Goal: Check status: Check status

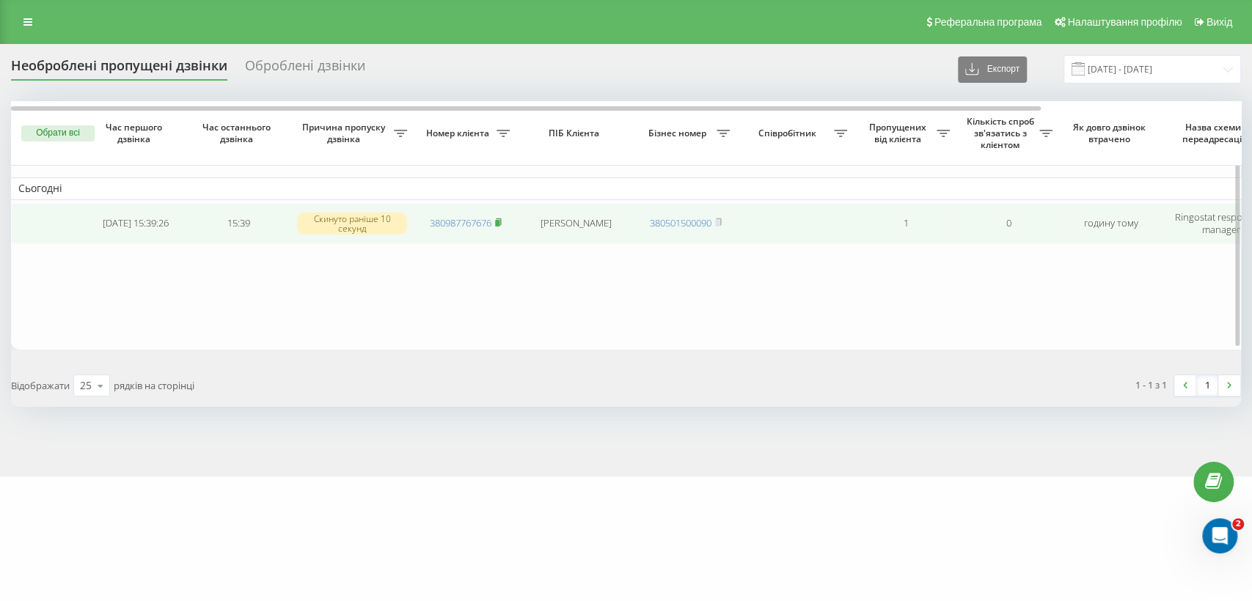
click at [499, 220] on rect at bounding box center [497, 223] width 4 height 7
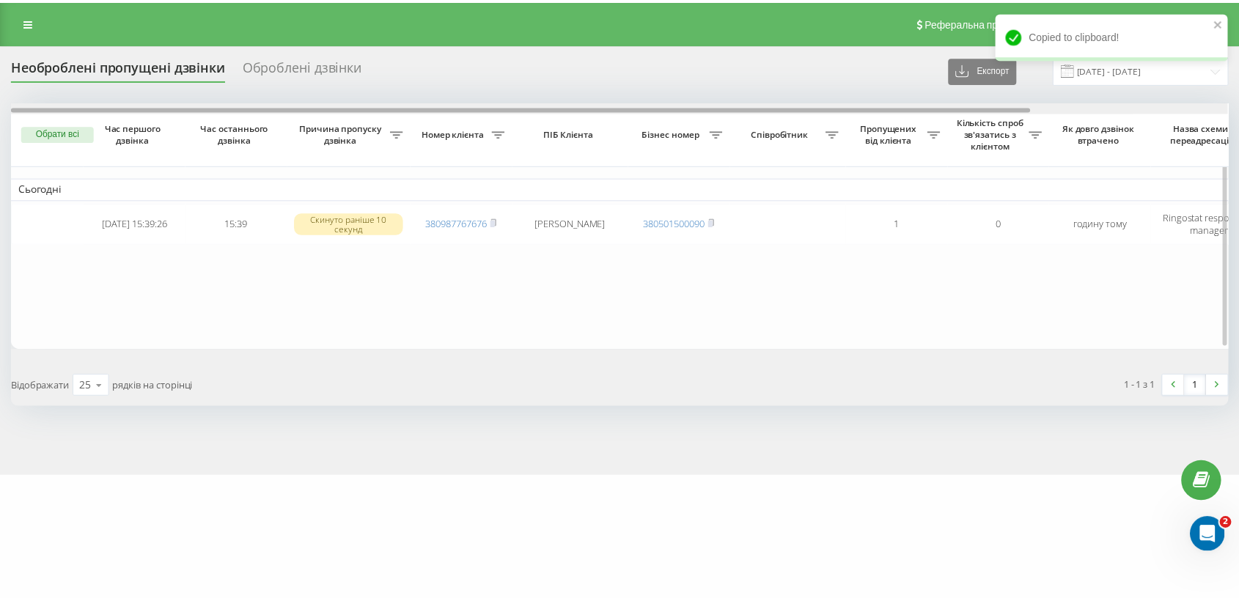
scroll to position [0, 237]
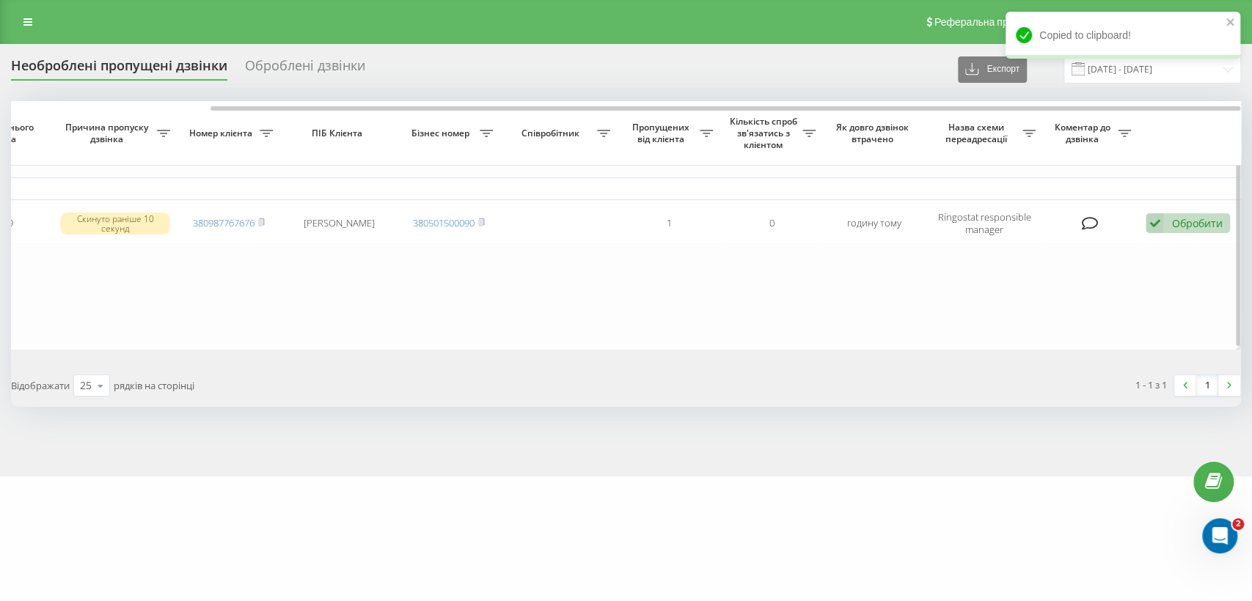
drag, startPoint x: 923, startPoint y: 111, endPoint x: 1138, endPoint y: 125, distance: 215.3
click at [1134, 108] on div at bounding box center [626, 106] width 1229 height 11
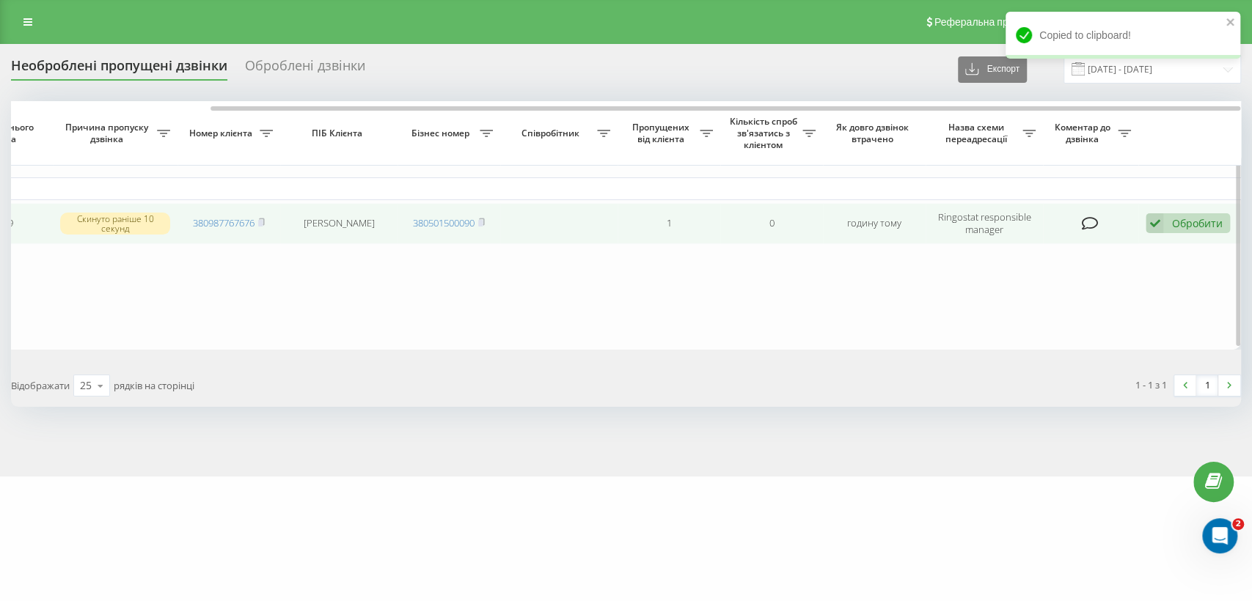
click at [1156, 227] on icon at bounding box center [1154, 223] width 18 height 20
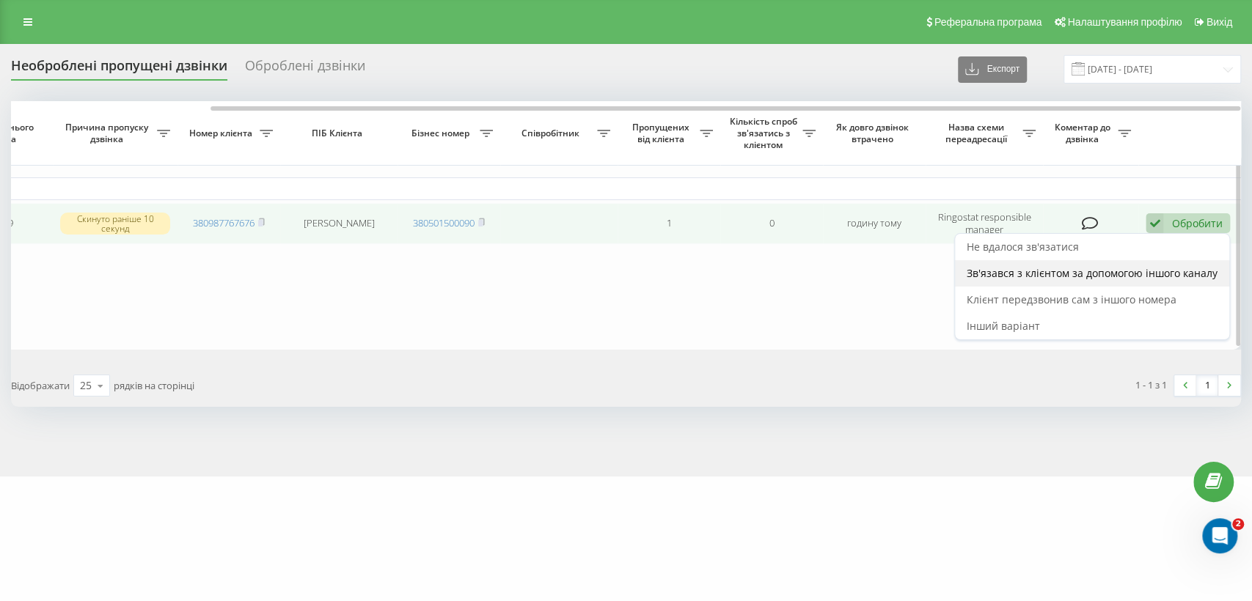
click at [1108, 277] on span "Зв'язався з клієнтом за допомогою іншого каналу" at bounding box center [1092, 273] width 251 height 14
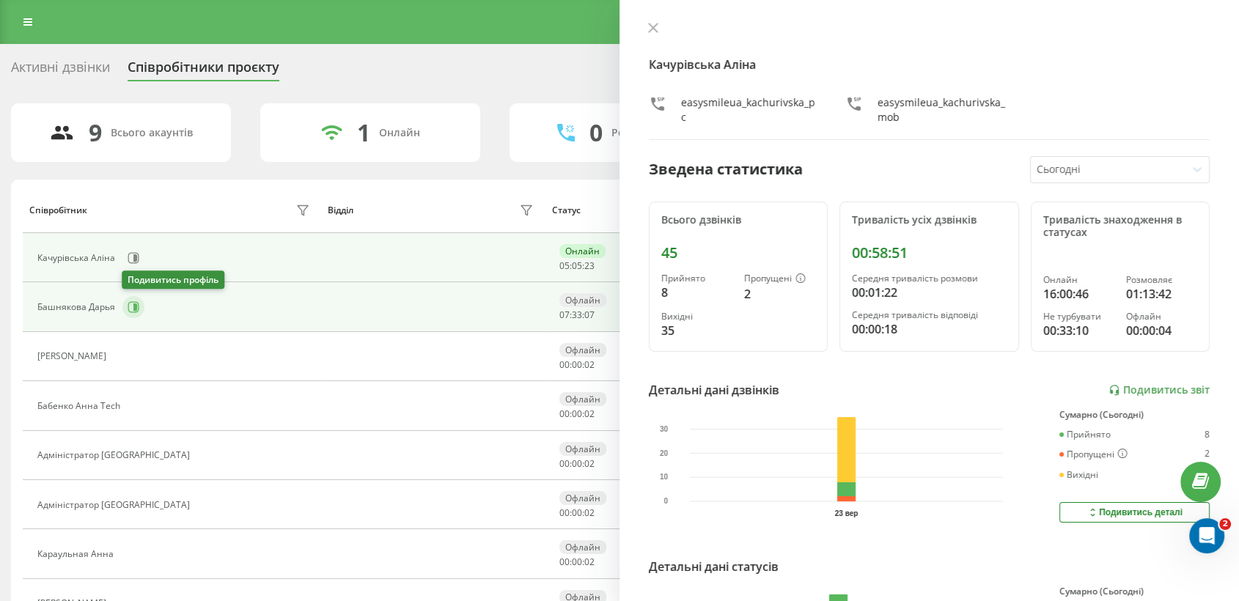
click at [132, 309] on icon at bounding box center [134, 307] width 12 height 12
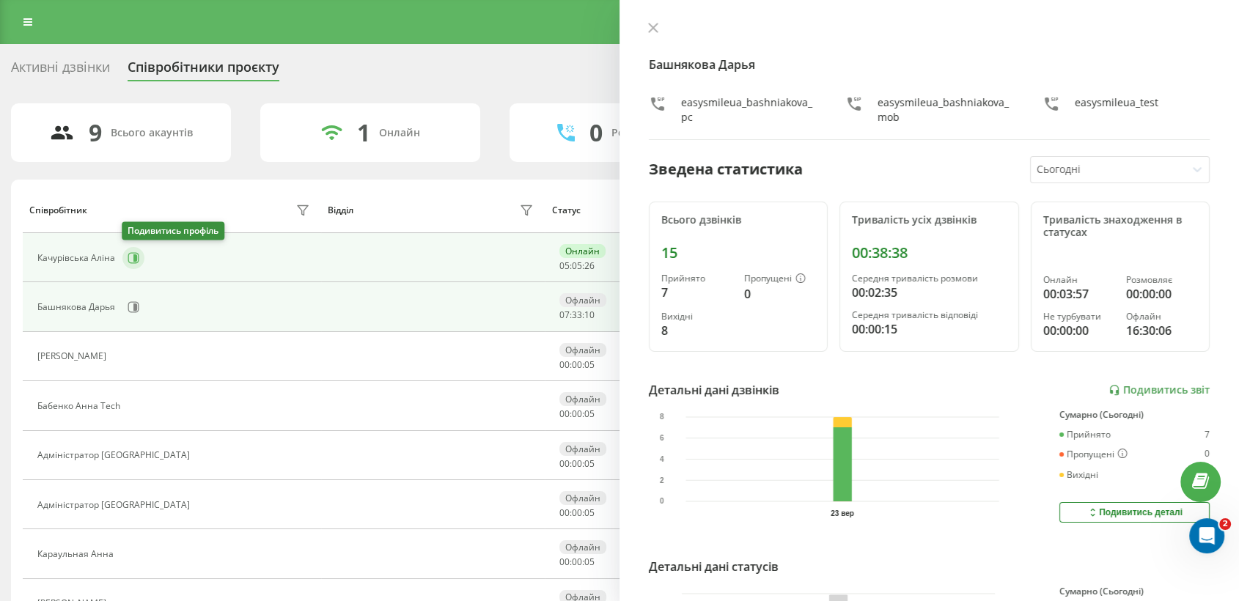
click at [132, 257] on icon at bounding box center [134, 258] width 12 height 12
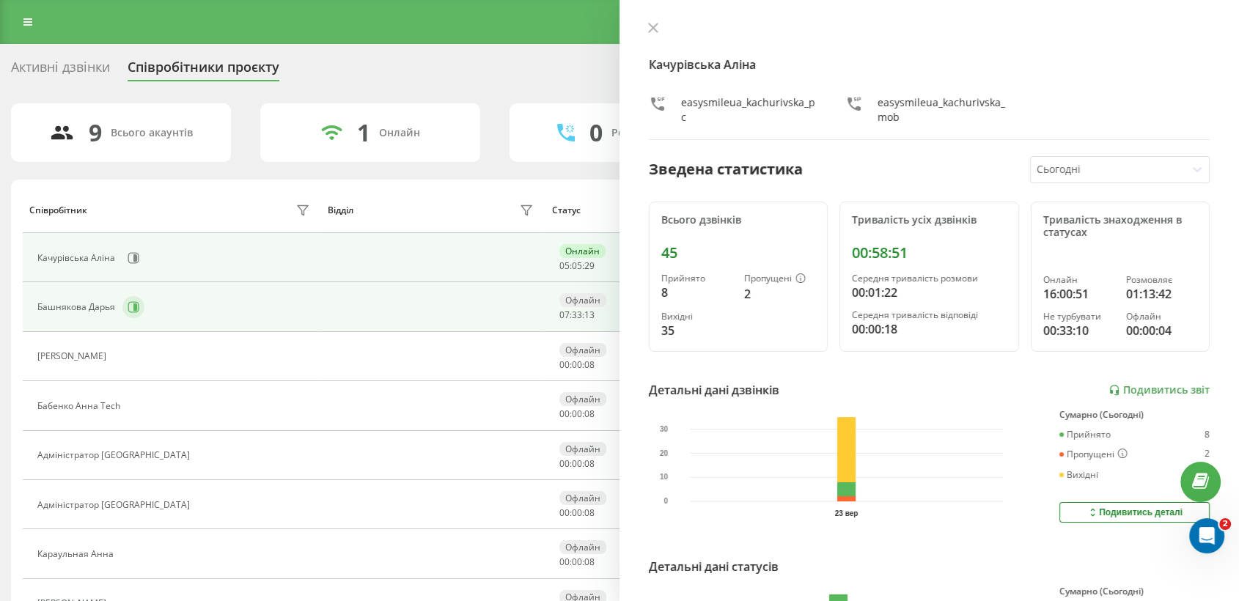
click at [131, 298] on button at bounding box center [133, 307] width 22 height 22
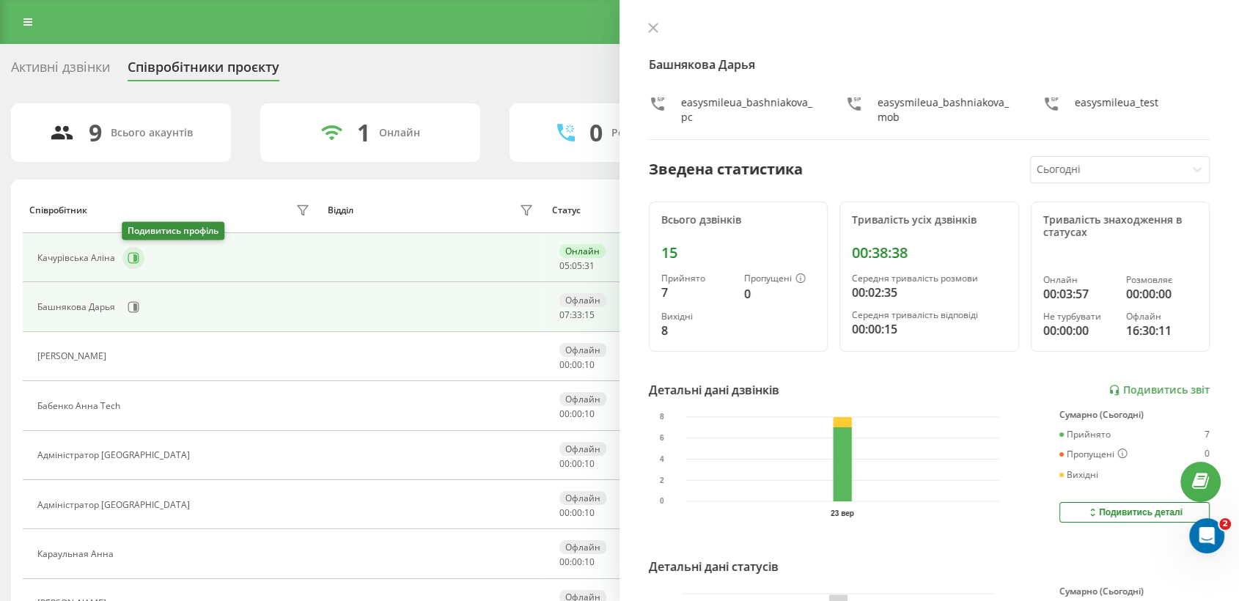
click at [128, 254] on icon at bounding box center [133, 257] width 11 height 11
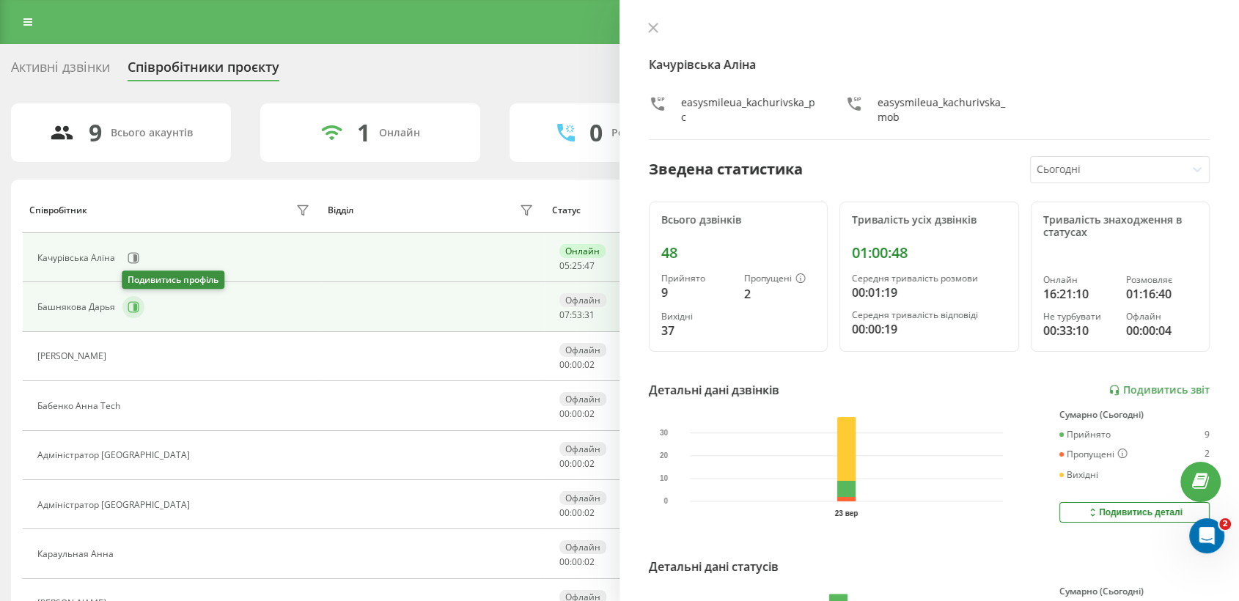
click at [139, 309] on button at bounding box center [133, 307] width 22 height 22
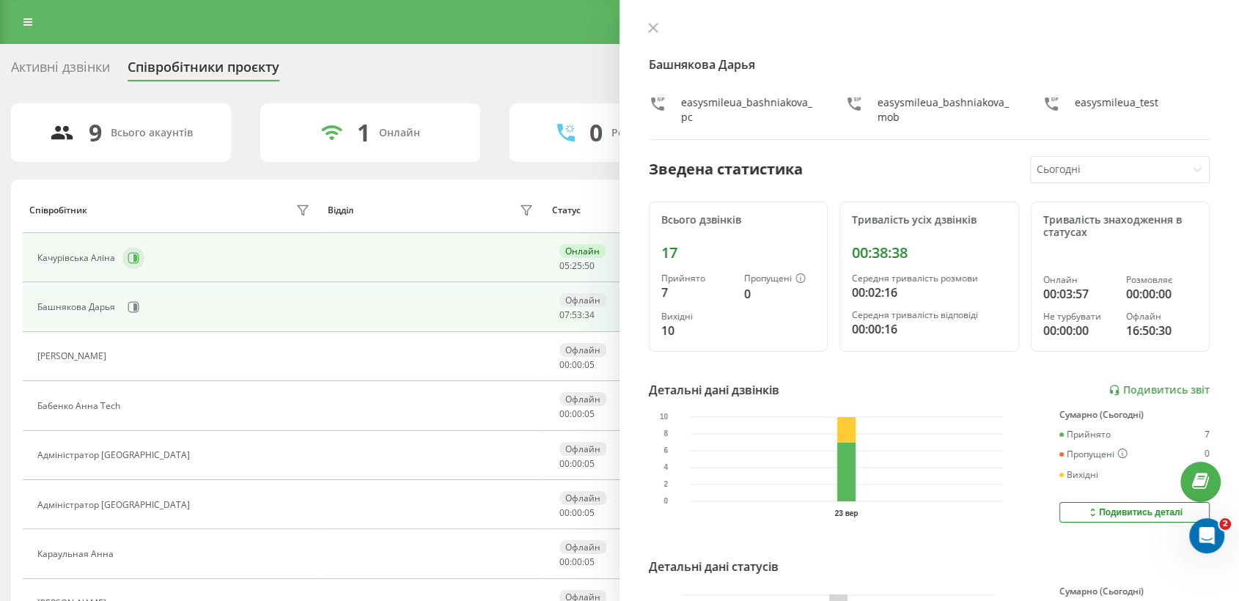
click at [128, 252] on icon at bounding box center [134, 258] width 12 height 12
click at [143, 307] on button at bounding box center [133, 307] width 22 height 22
click at [129, 256] on icon at bounding box center [134, 258] width 12 height 12
